Goal: Information Seeking & Learning: Learn about a topic

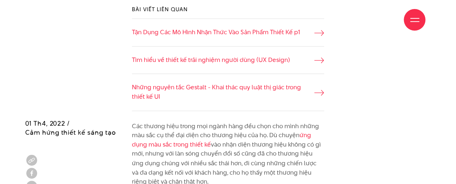
scroll to position [613, 0]
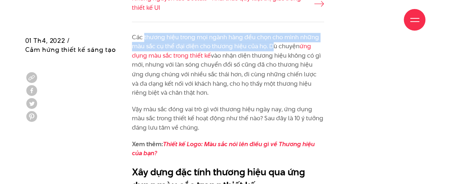
drag, startPoint x: 149, startPoint y: 40, endPoint x: 271, endPoint y: 47, distance: 122.0
click at [271, 47] on p "Các thương hiệu trong mọi ngành hàng đều chọn cho mình những màu sắc cụ thể đại…" at bounding box center [228, 65] width 192 height 65
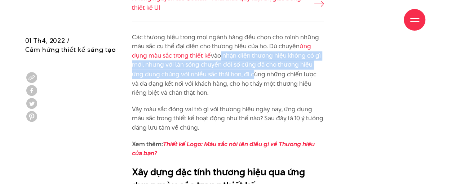
drag, startPoint x: 217, startPoint y: 56, endPoint x: 236, endPoint y: 75, distance: 26.8
click at [236, 75] on p "Các thương hiệu trong mọi ngành hàng đều chọn cho mình những màu sắc cụ thể đại…" at bounding box center [228, 65] width 192 height 65
drag, startPoint x: 242, startPoint y: 76, endPoint x: 205, endPoint y: 96, distance: 41.3
click at [205, 96] on p "Các thương hiệu trong mọi ngành hàng đều chọn cho mình những màu sắc cụ thể đại…" at bounding box center [228, 65] width 192 height 65
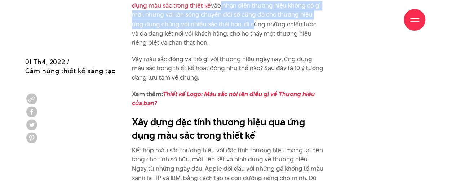
scroll to position [685, 0]
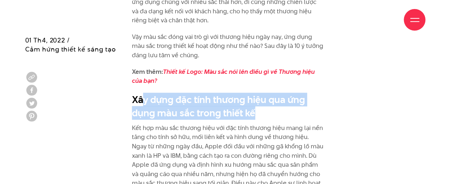
drag, startPoint x: 146, startPoint y: 101, endPoint x: 254, endPoint y: 119, distance: 109.2
click at [254, 119] on h2 "Xây dựng đặc tính thương hiệu qua ứng dụng màu sắc trong thiết kế" at bounding box center [228, 106] width 192 height 27
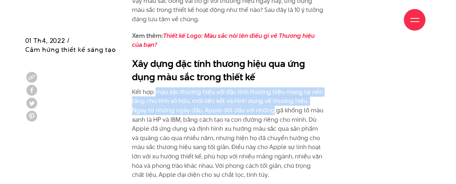
drag, startPoint x: 161, startPoint y: 93, endPoint x: 255, endPoint y: 110, distance: 95.2
click at [255, 110] on p "Kết hợp màu sắc thương hiệu với đặc tính thương hiệu mang lại nền tảng cho tính…" at bounding box center [228, 139] width 192 height 102
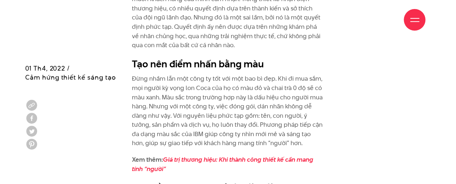
scroll to position [1406, 0]
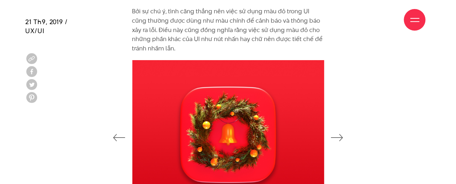
scroll to position [1081, 0]
